Goal: Information Seeking & Learning: Learn about a topic

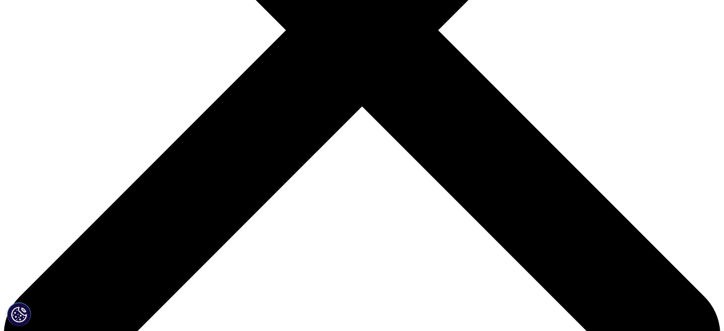
scroll to position [342, 0]
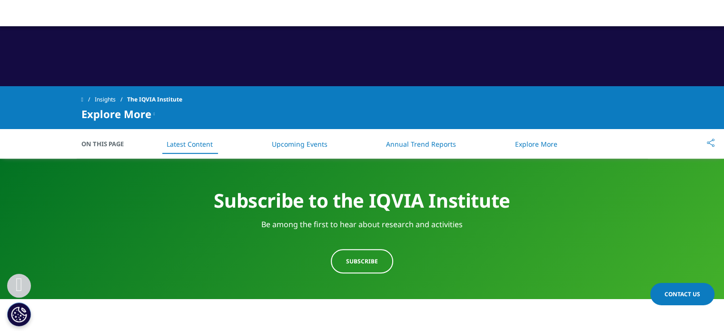
click at [424, 144] on link "Annual Trend Reports" at bounding box center [421, 144] width 70 height 9
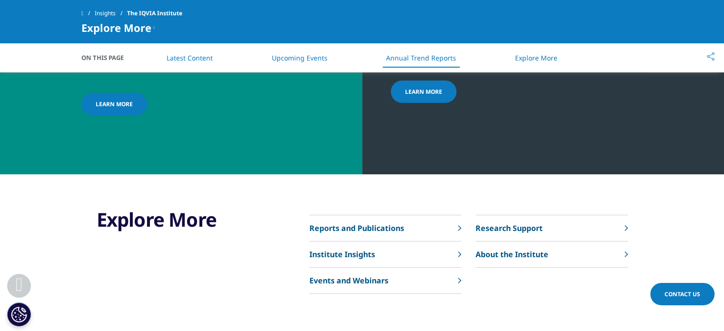
scroll to position [4024, 0]
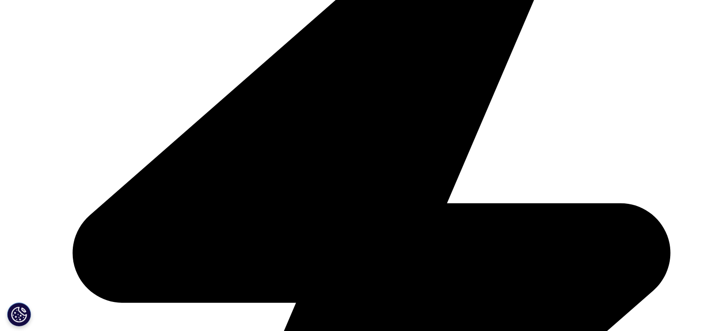
scroll to position [377, 0]
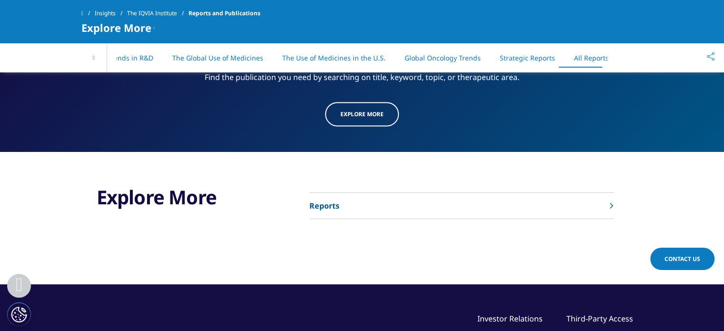
scroll to position [4974, 0]
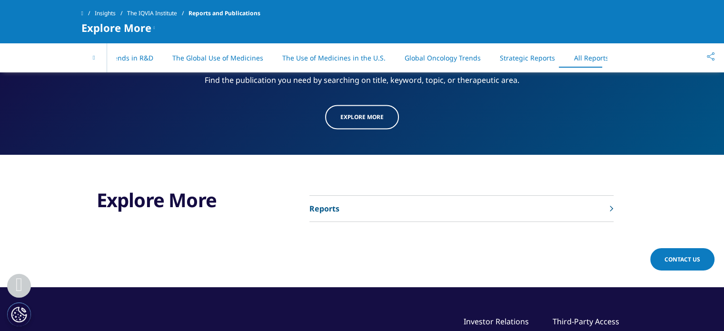
click at [438, 200] on link "Reports" at bounding box center [462, 209] width 304 height 26
click at [394, 196] on link "Reports" at bounding box center [462, 209] width 304 height 26
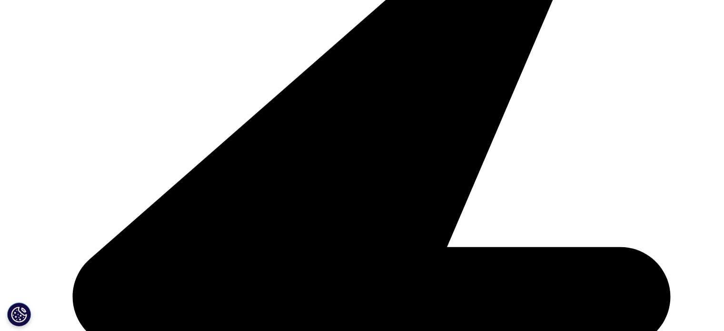
scroll to position [333, 0]
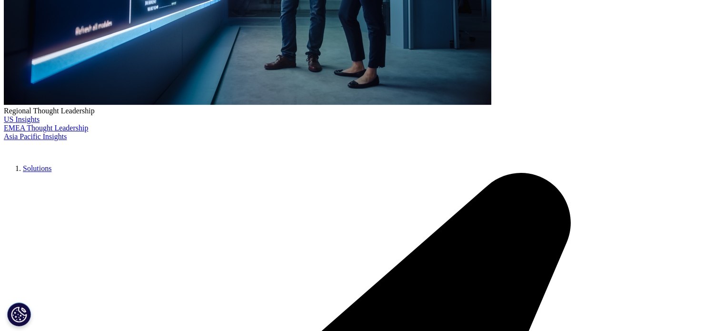
type input "indian pharma market"
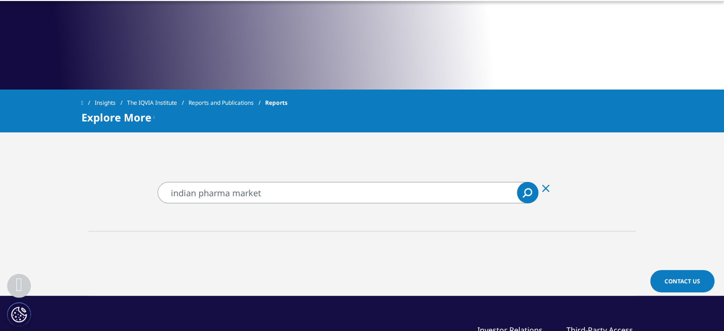
scroll to position [340, 0]
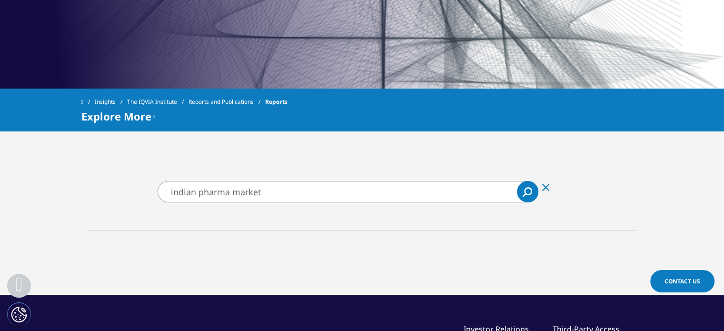
click at [526, 194] on icon "Search" at bounding box center [528, 192] width 10 height 10
click at [298, 192] on input "indian pharma market" at bounding box center [348, 191] width 381 height 21
click at [280, 190] on input "indian pharma market" at bounding box center [348, 191] width 381 height 21
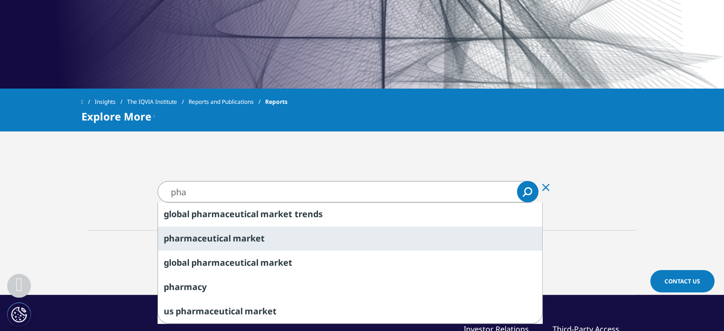
click at [284, 233] on div "pha rmaceutical market" at bounding box center [350, 238] width 384 height 24
type input "pharmaceutical market"
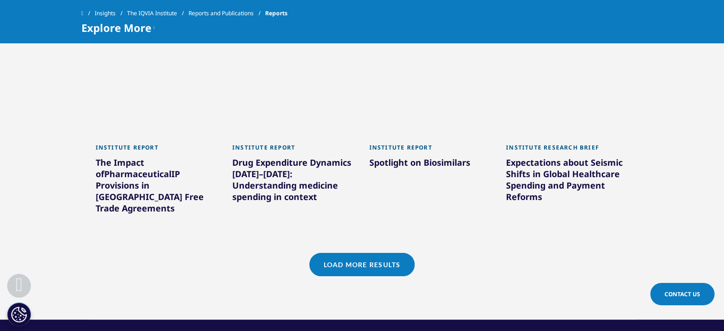
scroll to position [915, 0]
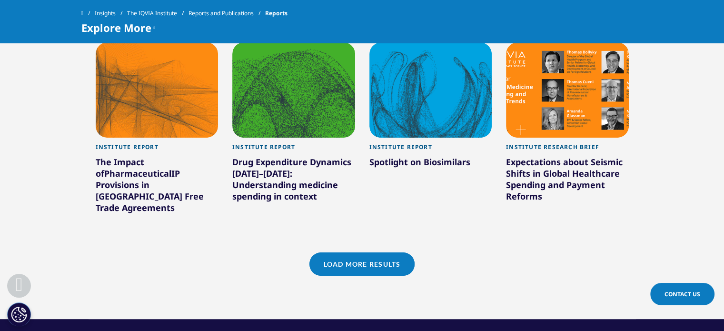
click at [389, 252] on link "Load More Results" at bounding box center [362, 263] width 105 height 23
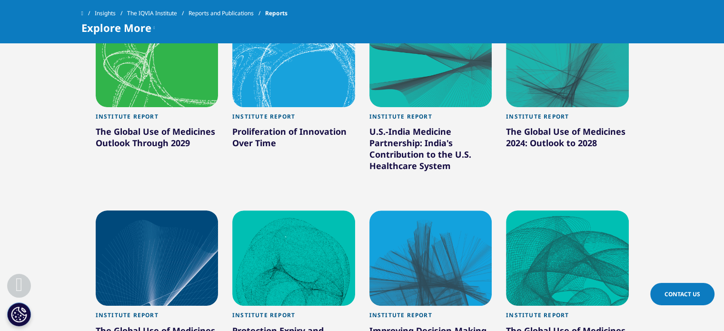
scroll to position [498, 0]
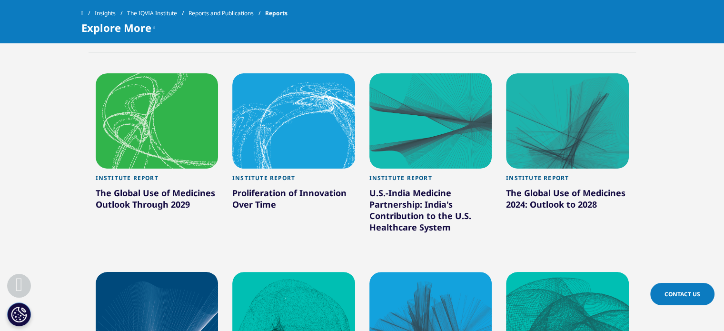
click at [415, 200] on div "U.S.-India Medicine Partnership: India's Contribution to the U.S. Healthcare Sy…" at bounding box center [431, 212] width 123 height 50
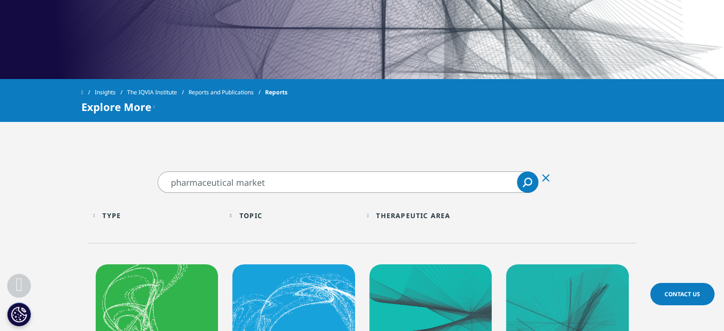
scroll to position [349, 0]
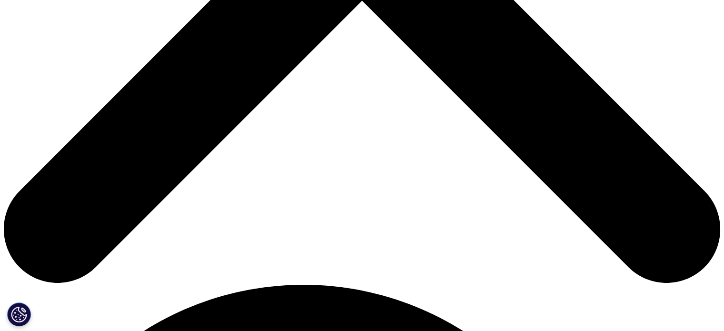
scroll to position [388, 0]
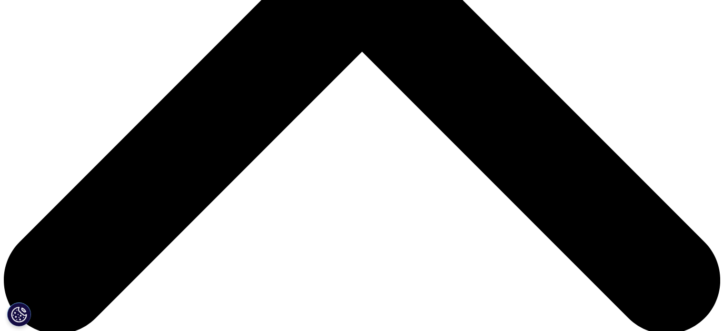
scroll to position [396, 0]
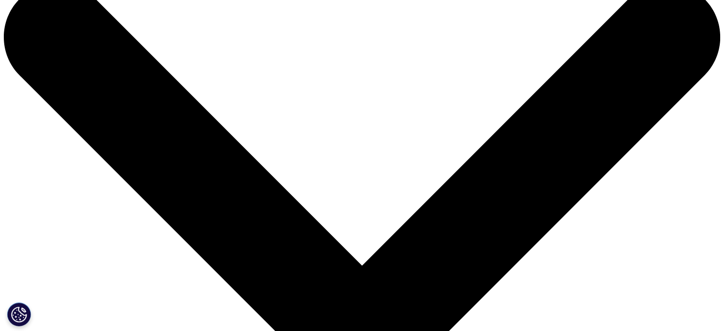
scroll to position [34, 0]
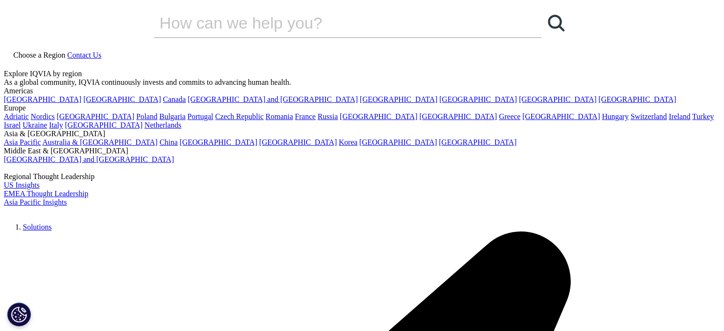
checkbox input "true"
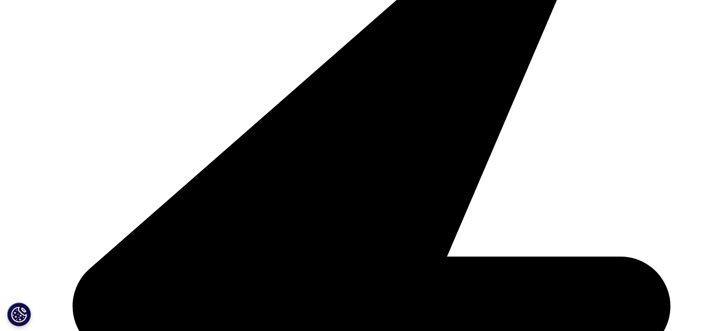
scroll to position [267, 0]
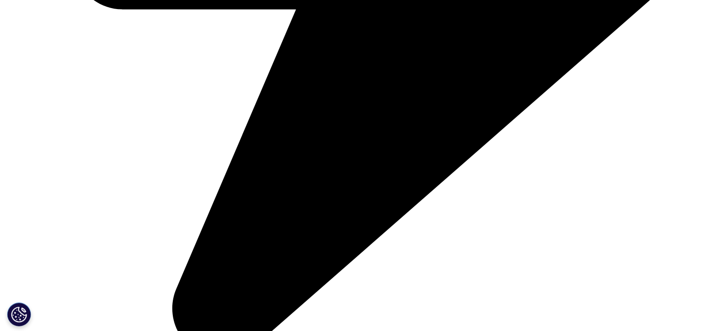
scroll to position [686, 0]
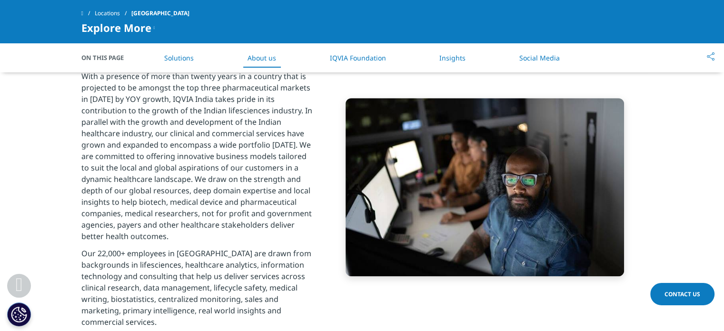
click at [359, 57] on link "IQVIA Foundation" at bounding box center [358, 57] width 56 height 9
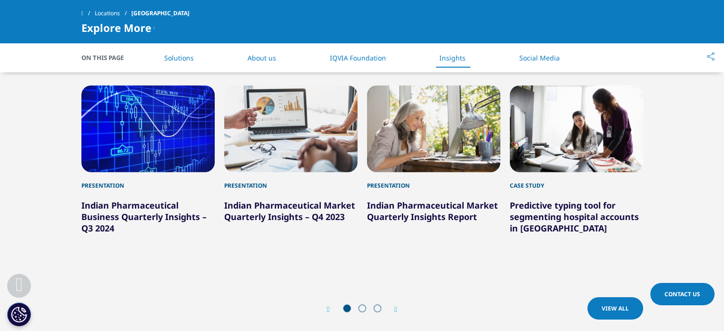
scroll to position [1291, 0]
click at [361, 305] on span at bounding box center [363, 309] width 8 height 8
click at [397, 306] on icon "Next slide" at bounding box center [396, 310] width 3 height 8
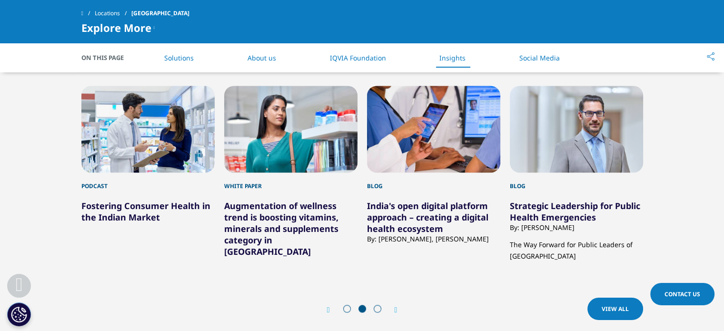
click at [397, 306] on icon "Next slide" at bounding box center [396, 310] width 3 height 8
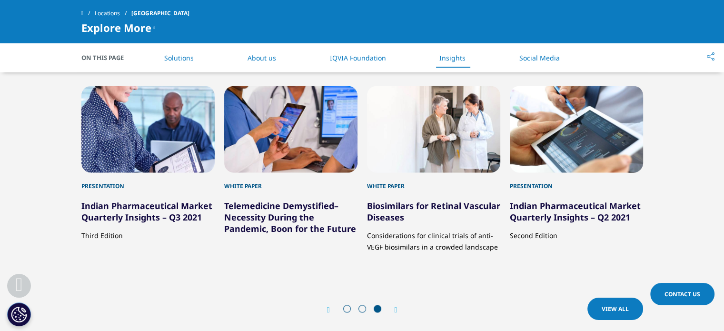
click at [328, 305] on div "Prev" at bounding box center [333, 309] width 12 height 9
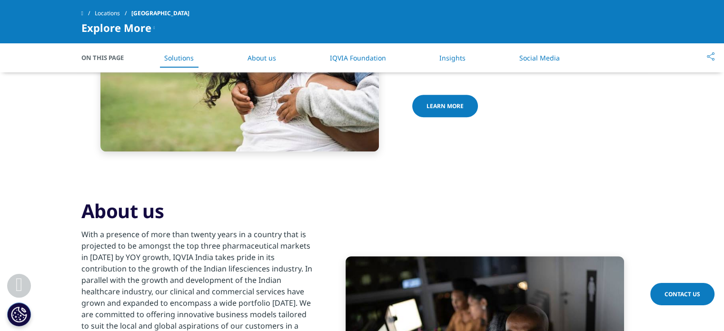
scroll to position [527, 0]
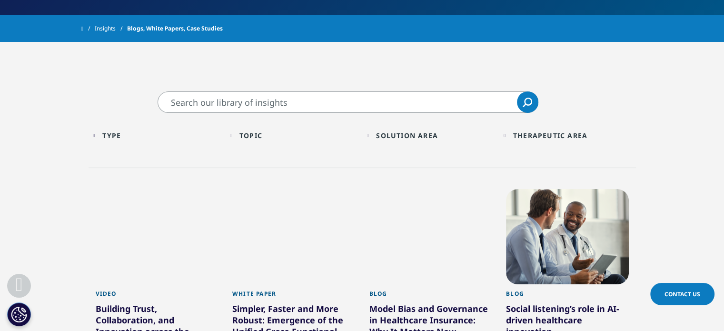
scroll to position [307, 0]
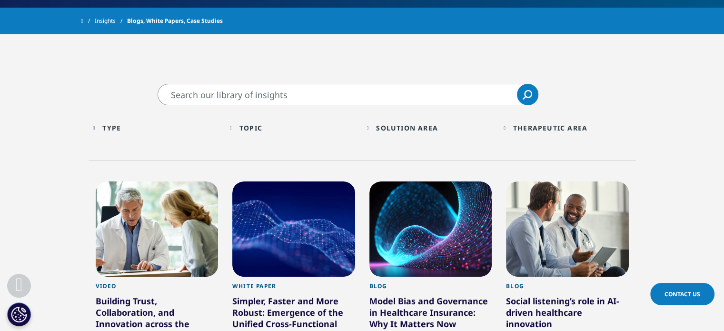
click at [297, 100] on input "Search" at bounding box center [348, 94] width 381 height 21
click at [512, 126] on div "Therapeutic Area Loading Clear Or/And Operator" at bounding box center [568, 128] width 128 height 22
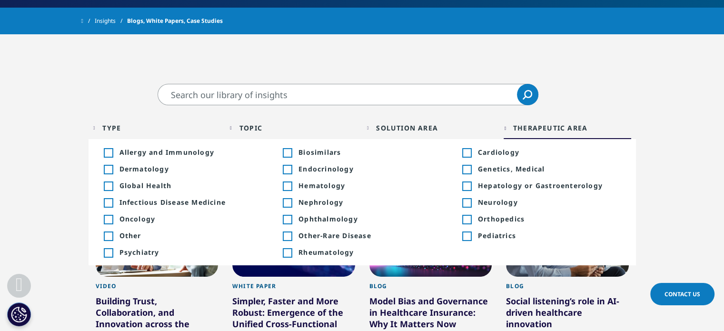
click at [141, 167] on span "Dermatology" at bounding box center [191, 168] width 143 height 9
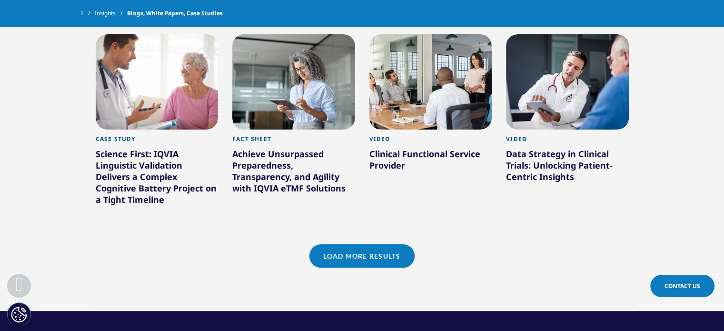
scroll to position [843, 0]
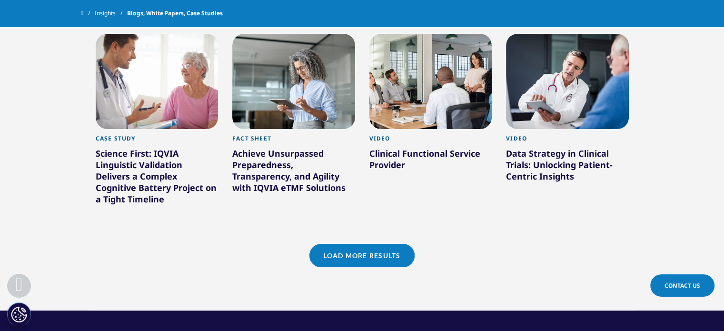
click at [384, 244] on link "Load More Results" at bounding box center [362, 255] width 105 height 23
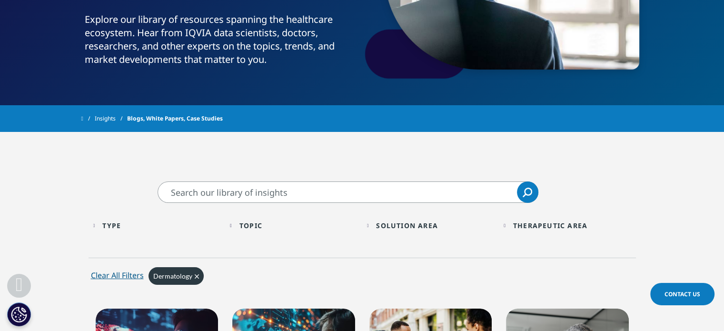
scroll to position [209, 0]
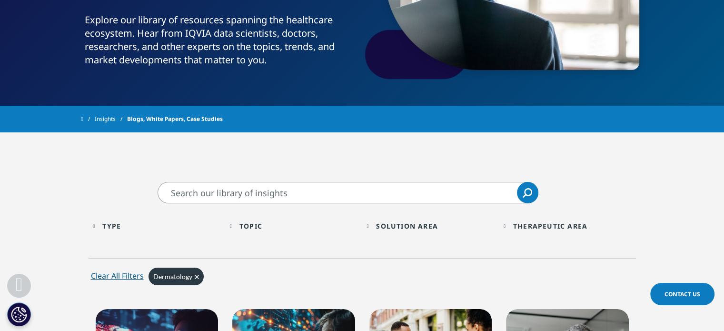
click at [324, 186] on input "Search" at bounding box center [348, 192] width 381 height 21
click at [118, 228] on div "Type" at bounding box center [111, 225] width 19 height 9
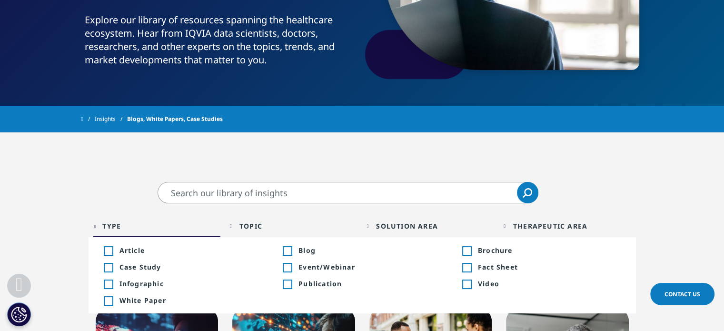
click at [246, 222] on div "Topic" at bounding box center [251, 225] width 23 height 9
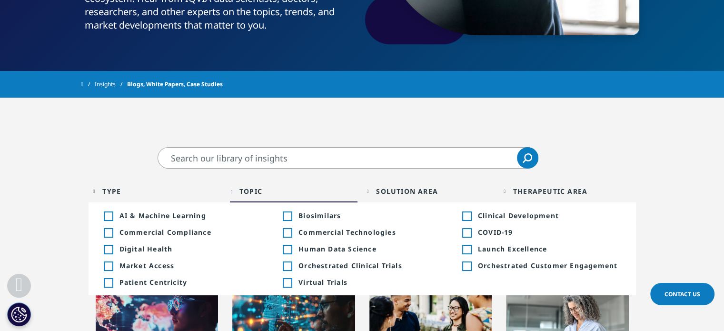
scroll to position [243, 0]
click at [384, 191] on div "Solution Area" at bounding box center [407, 191] width 62 height 9
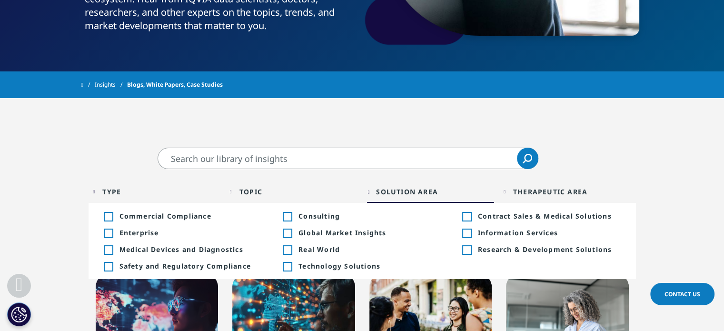
click at [316, 156] on input "Search" at bounding box center [348, 158] width 381 height 21
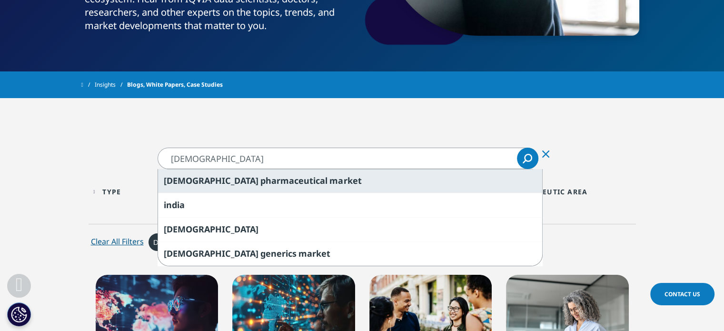
click at [330, 175] on span "market" at bounding box center [346, 180] width 32 height 11
type input "indian pharmaceutical market"
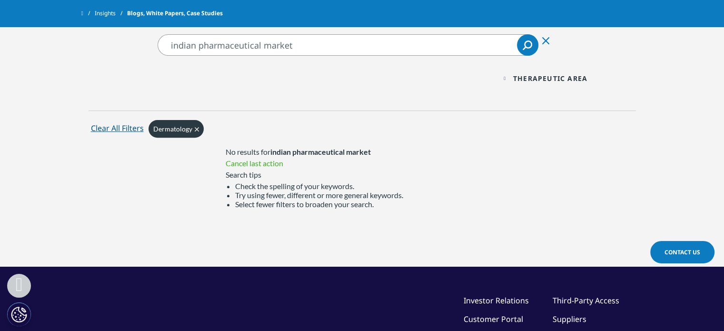
scroll to position [331, 0]
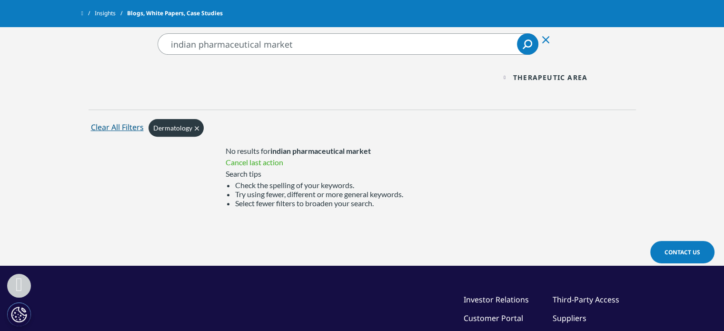
click at [196, 124] on span "Clear" at bounding box center [197, 128] width 4 height 8
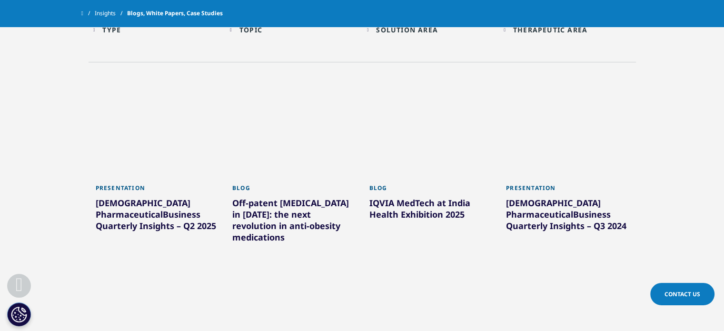
scroll to position [393, 0]
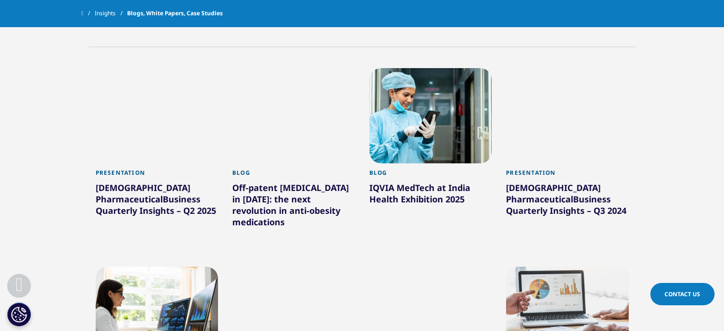
click at [179, 205] on div "Indian Pharmaceutical Business Quarterly Insights – Q2 2025" at bounding box center [157, 201] width 123 height 38
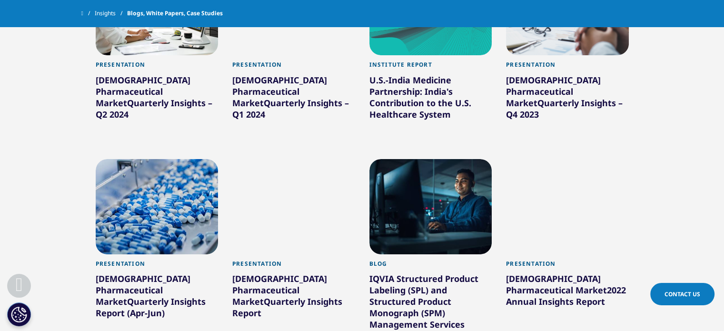
scroll to position [701, 0]
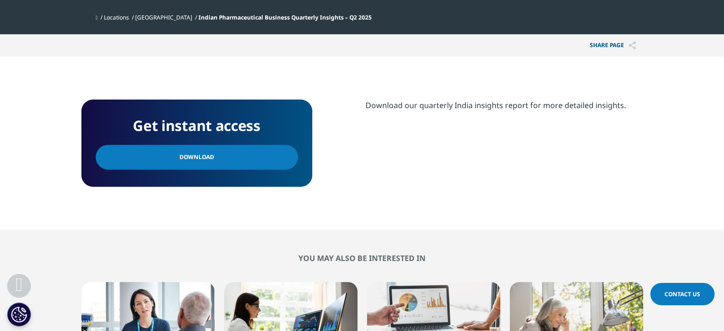
scroll to position [327, 0]
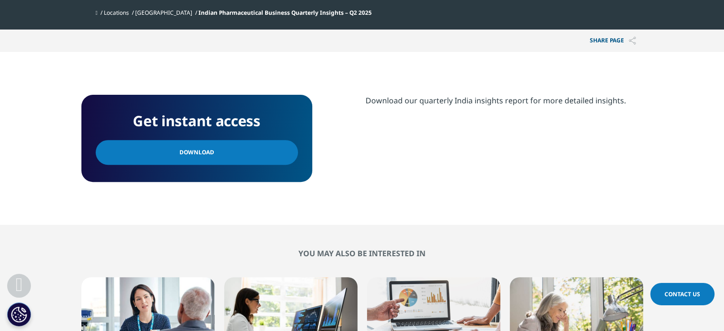
click at [214, 148] on link "Download" at bounding box center [197, 152] width 202 height 25
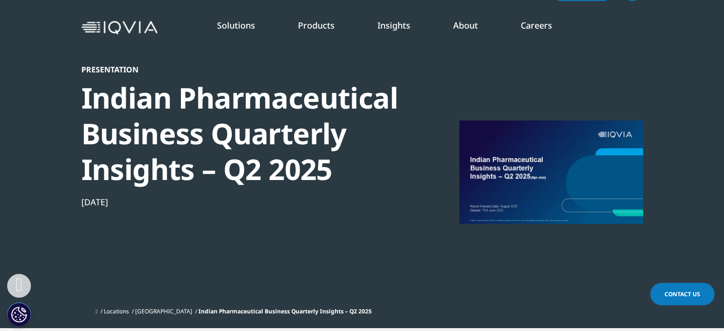
scroll to position [0, 0]
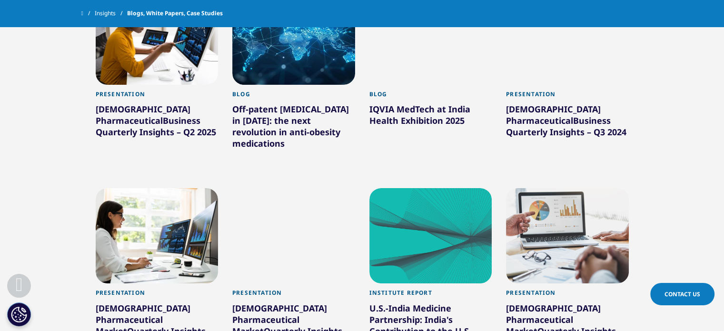
scroll to position [471, 0]
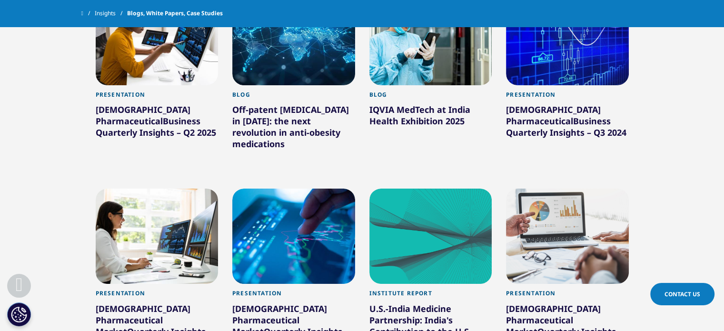
click at [416, 117] on div "IQVIA MedTech at India Health Exhibition 2025" at bounding box center [431, 117] width 123 height 27
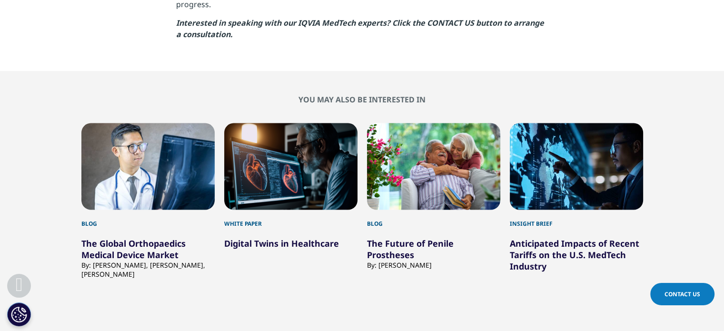
scroll to position [2049, 0]
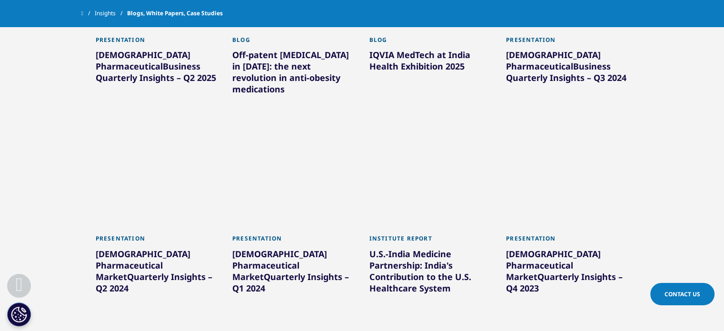
scroll to position [530, 0]
